Goal: Information Seeking & Learning: Learn about a topic

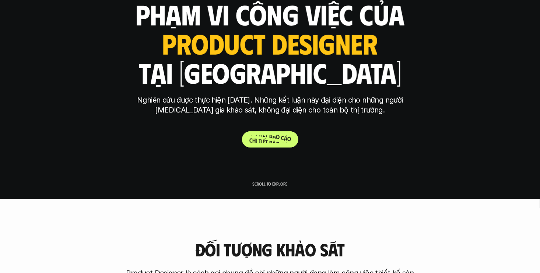
click at [267, 140] on p "C h i t i ế t b á o c á o" at bounding box center [271, 139] width 42 height 7
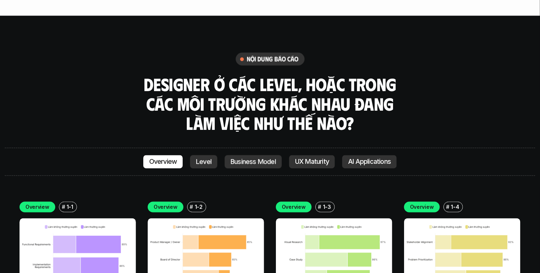
scroll to position [2058, 0]
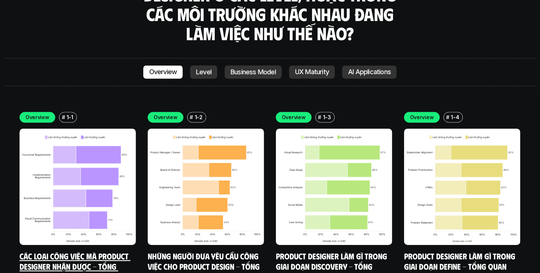
click at [109, 129] on img at bounding box center [78, 186] width 116 height 116
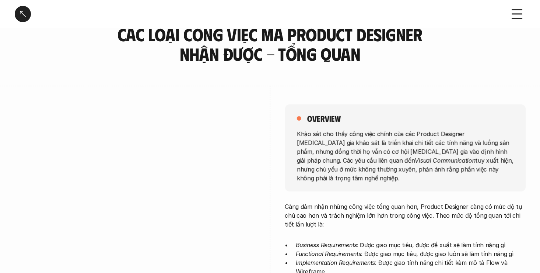
scroll to position [37, 0]
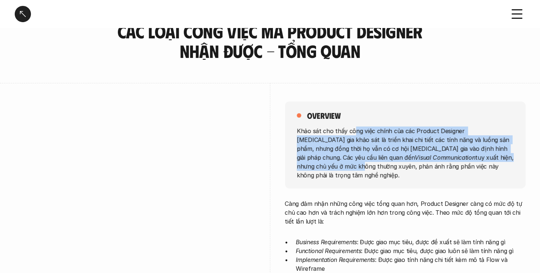
drag, startPoint x: 379, startPoint y: 133, endPoint x: 442, endPoint y: 157, distance: 68.0
click at [442, 157] on p "Khảo sát cho thấy công việc chính của các Product Designer [MEDICAL_DATA] gia k…" at bounding box center [405, 152] width 217 height 53
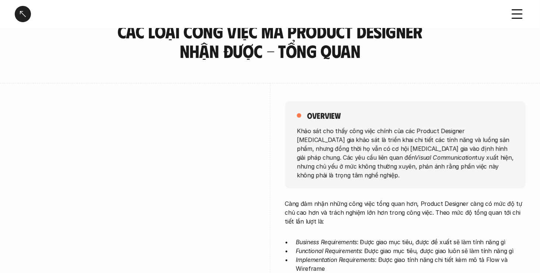
drag, startPoint x: 442, startPoint y: 157, endPoint x: 433, endPoint y: 171, distance: 17.0
drag, startPoint x: 339, startPoint y: 129, endPoint x: 474, endPoint y: 170, distance: 140.5
click at [474, 170] on p "Khảo sát cho thấy công việc chính của các Product Designer [MEDICAL_DATA] gia k…" at bounding box center [405, 152] width 217 height 53
drag, startPoint x: 474, startPoint y: 170, endPoint x: 460, endPoint y: 198, distance: 31.8
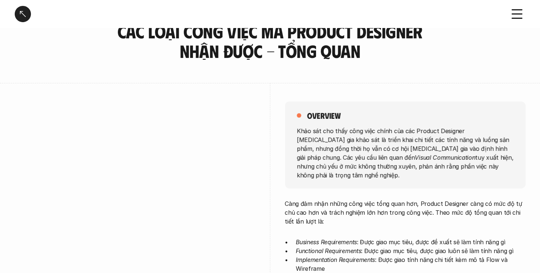
click at [465, 199] on p "Càng đảm nhận những công việc tổng quan hơn, Product Designer càng có mức độ tự…" at bounding box center [405, 212] width 241 height 27
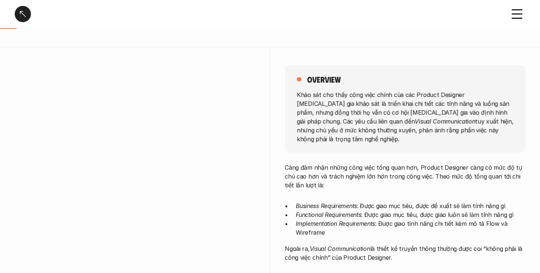
scroll to position [74, 0]
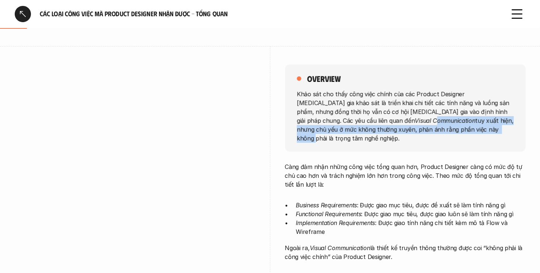
drag, startPoint x: 321, startPoint y: 119, endPoint x: 381, endPoint y: 143, distance: 64.0
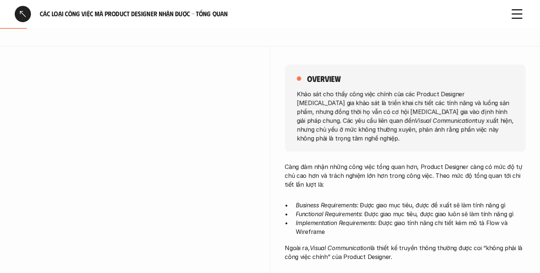
drag, startPoint x: 381, startPoint y: 143, endPoint x: 384, endPoint y: 188, distance: 45.1
